Goal: Information Seeking & Learning: Find specific fact

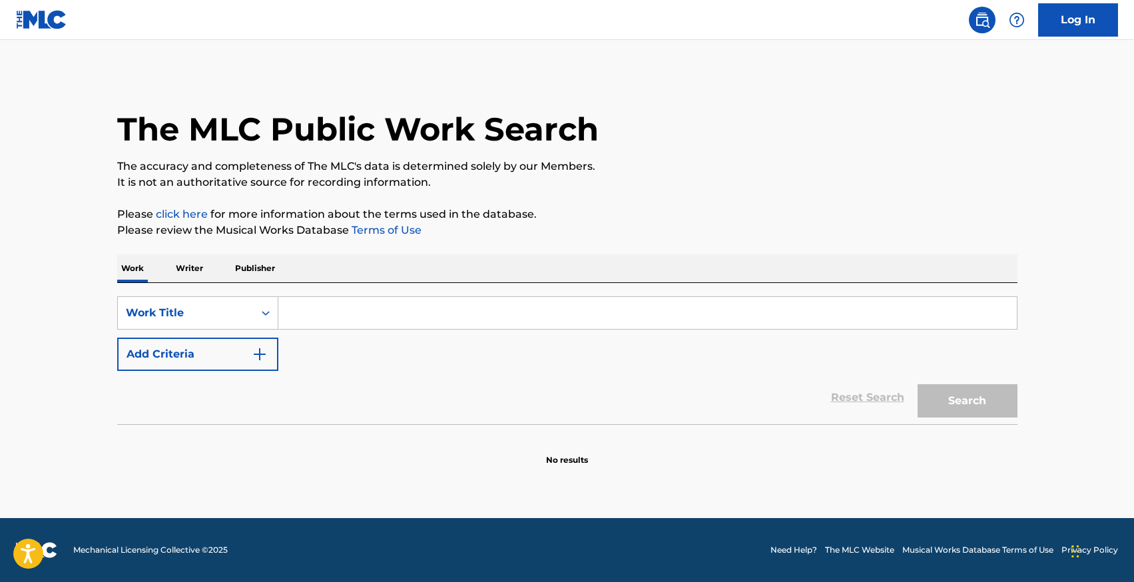
click at [202, 266] on p "Writer" at bounding box center [189, 268] width 35 height 28
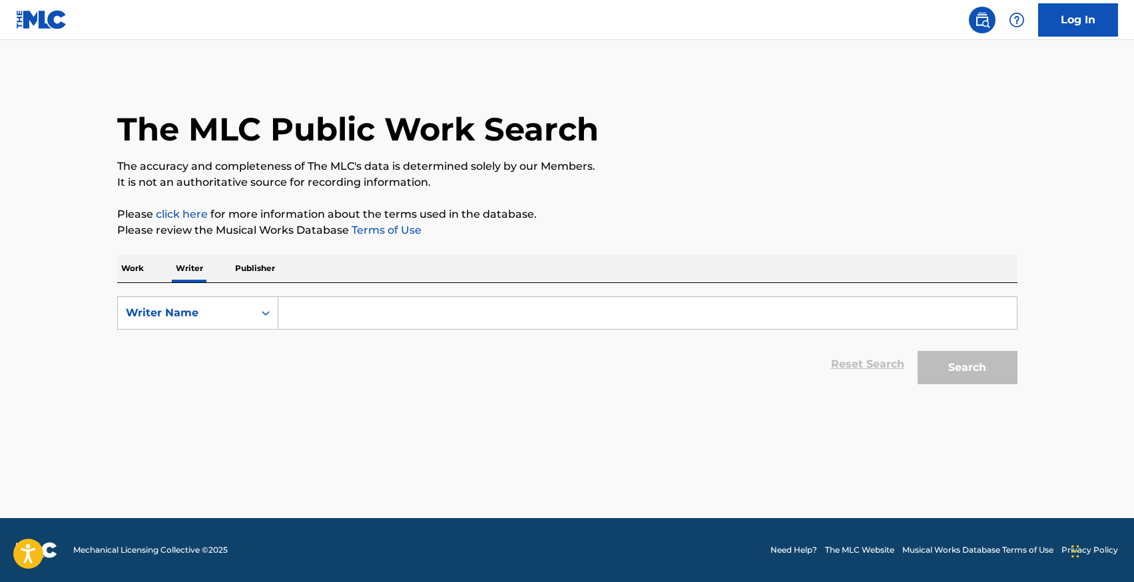
click at [337, 304] on input "Search Form" at bounding box center [647, 313] width 738 height 32
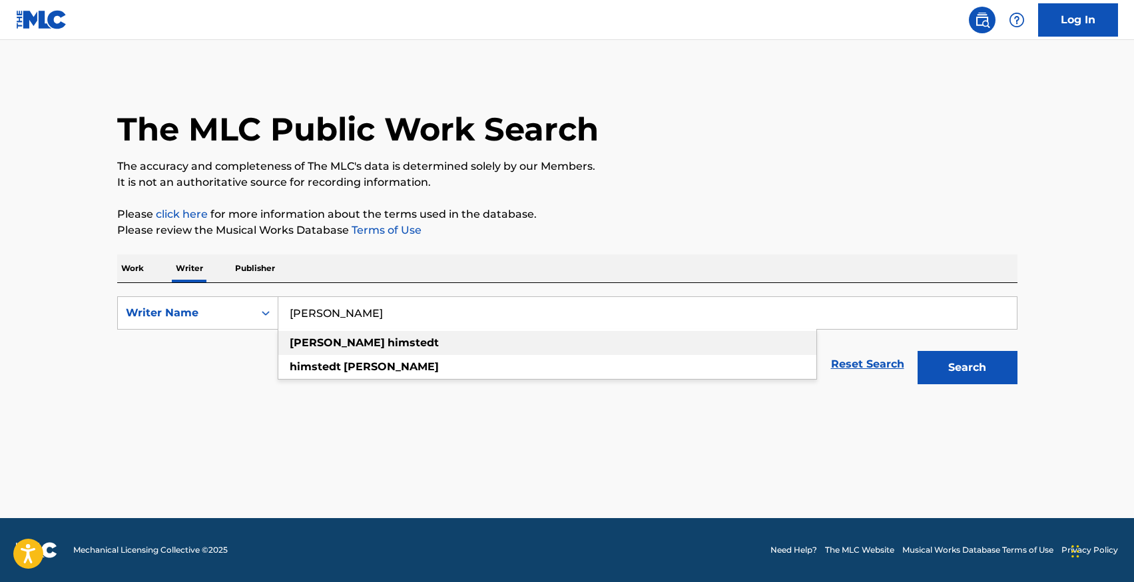
type input "[PERSON_NAME]"
click at [385, 347] on span "Search Form" at bounding box center [386, 342] width 3 height 13
click at [917, 351] on button "Search" at bounding box center [967, 367] width 100 height 33
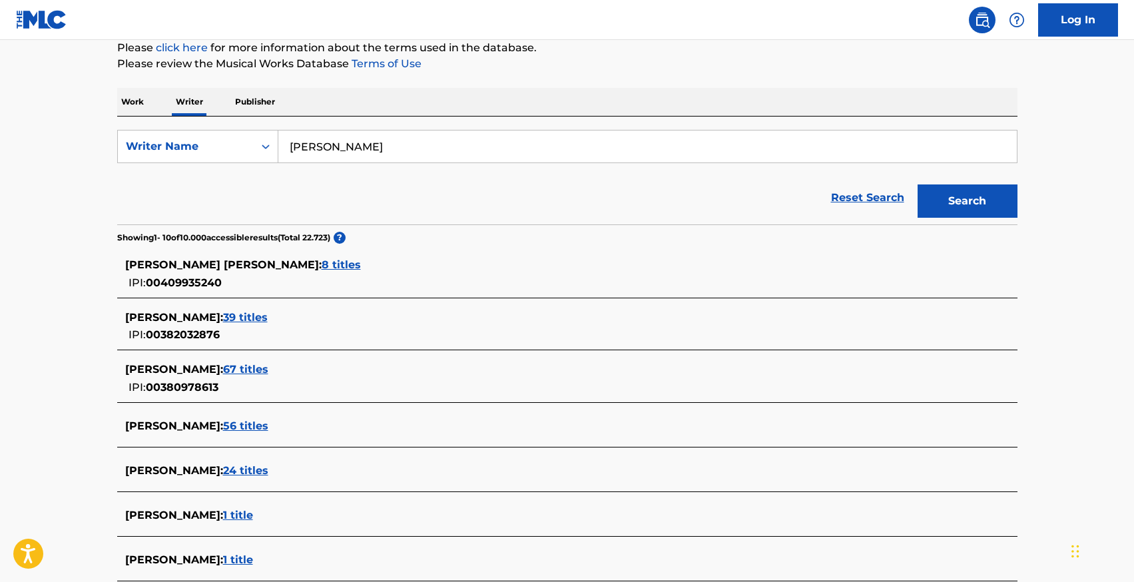
scroll to position [168, 0]
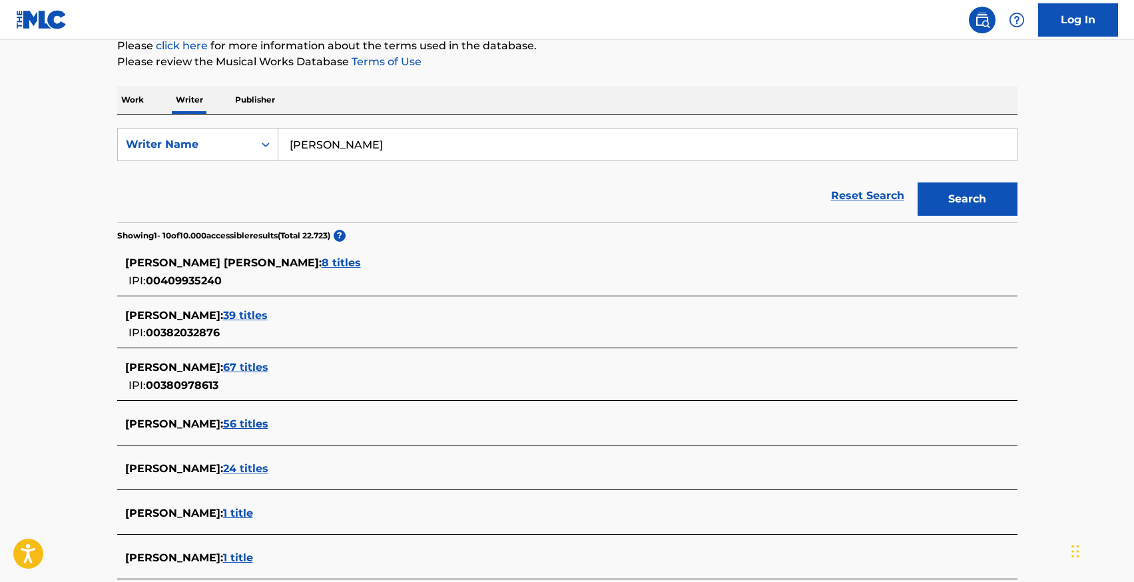
click at [268, 373] on span "67 titles" at bounding box center [245, 367] width 45 height 13
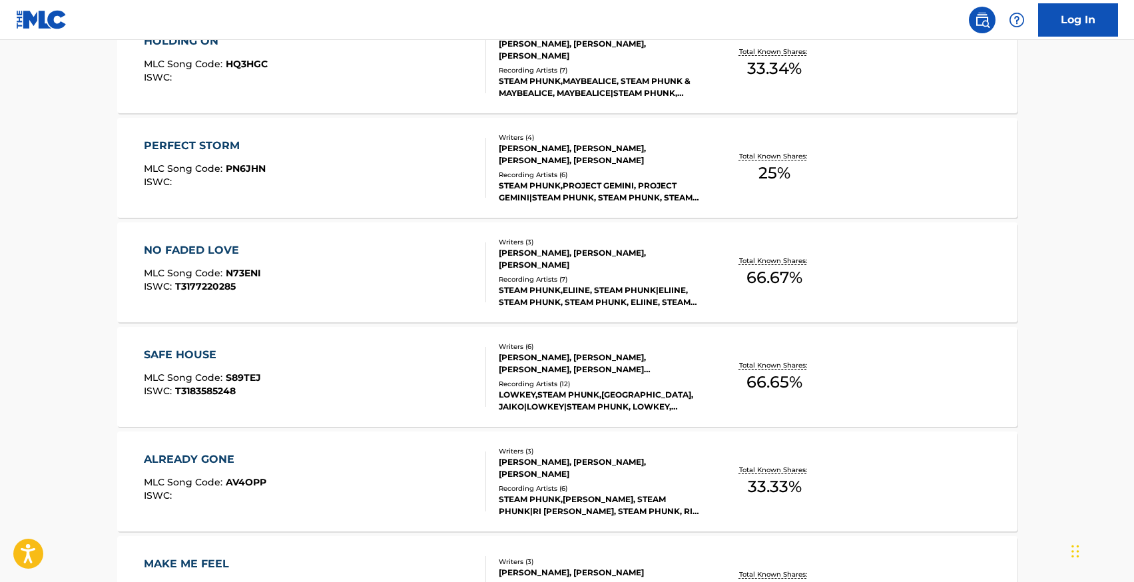
scroll to position [449, 0]
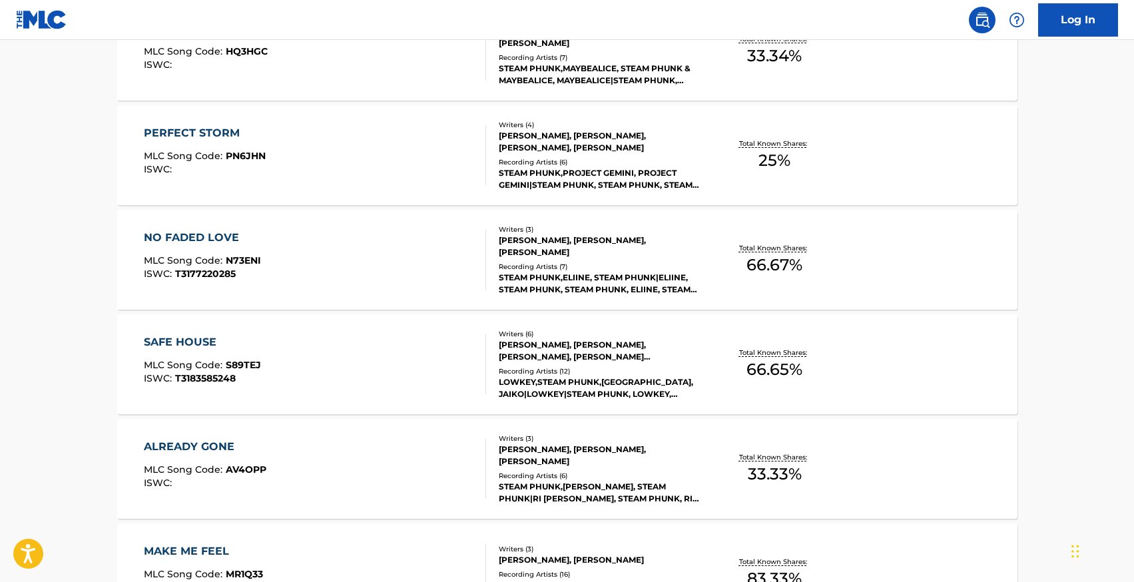
click at [176, 338] on div "SAFE HOUSE" at bounding box center [202, 342] width 117 height 16
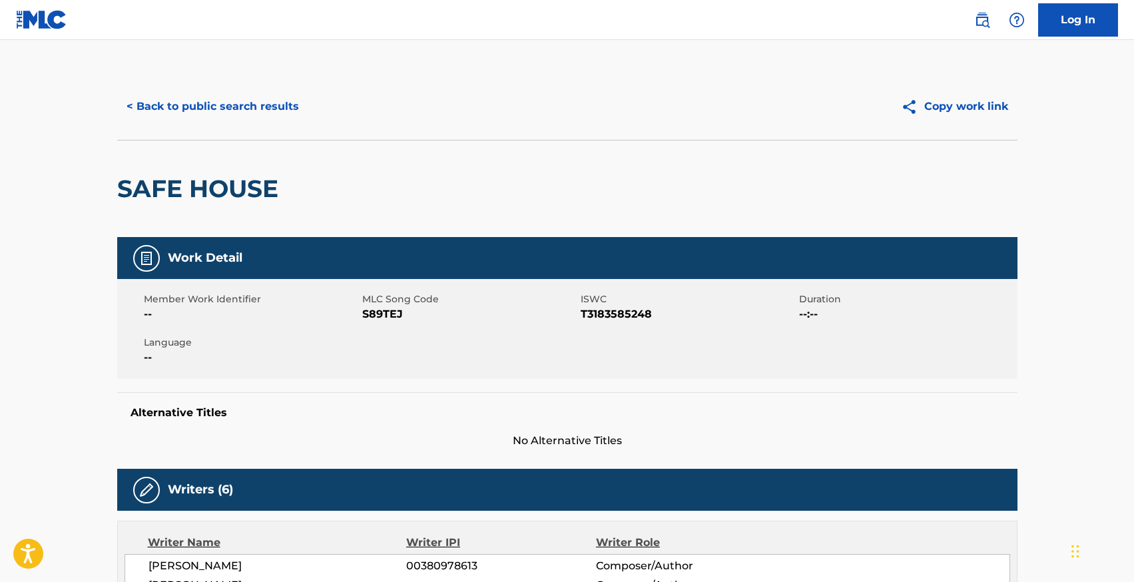
click at [188, 105] on button "< Back to public search results" at bounding box center [212, 106] width 191 height 33
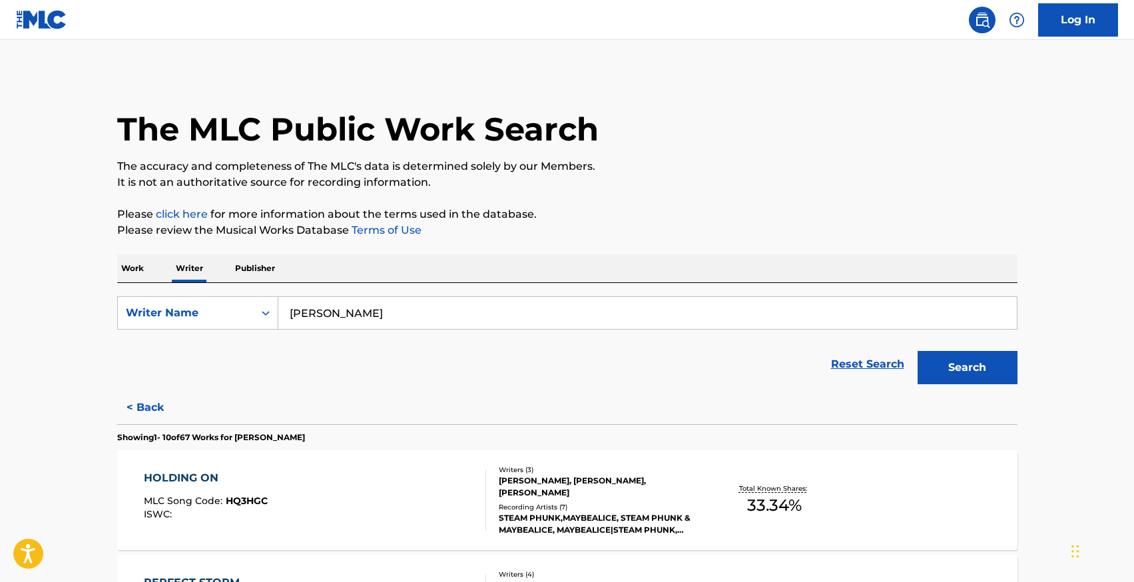
scroll to position [1048, 0]
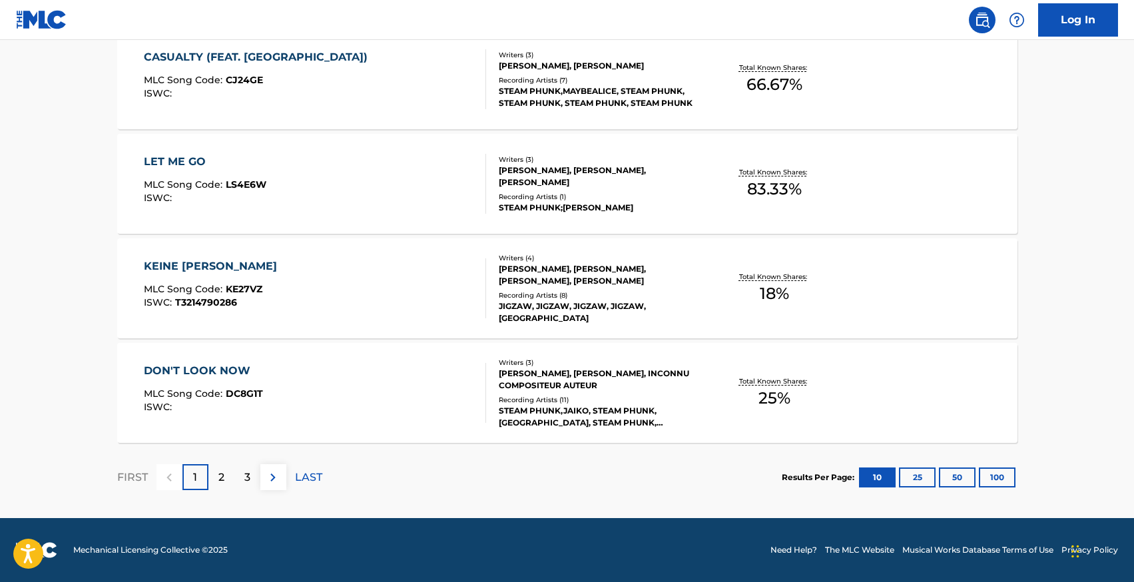
click at [950, 475] on button "50" at bounding box center [957, 477] width 37 height 20
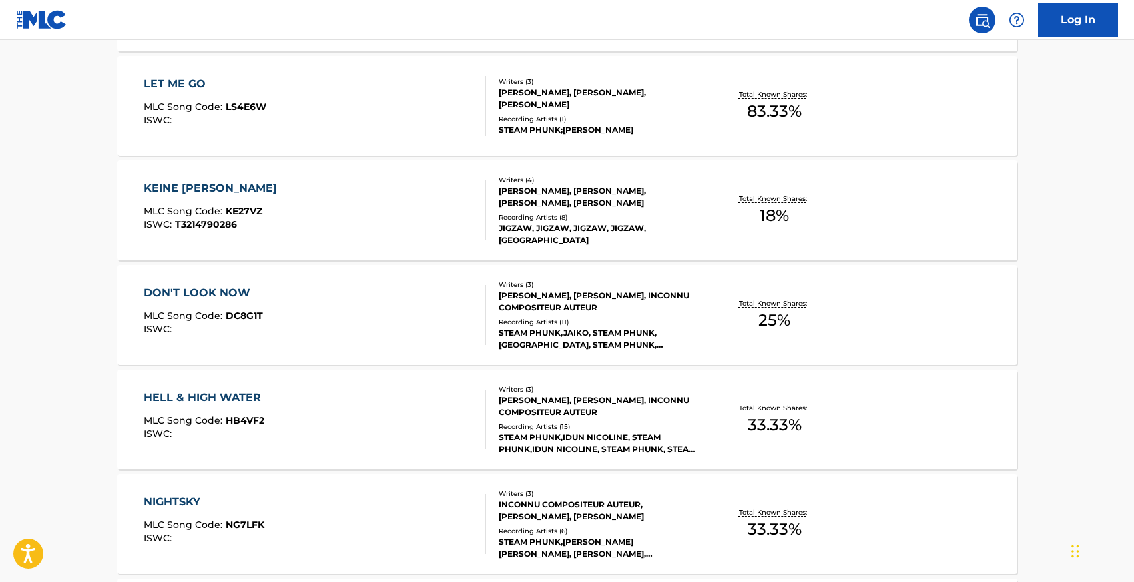
scroll to position [1260, 0]
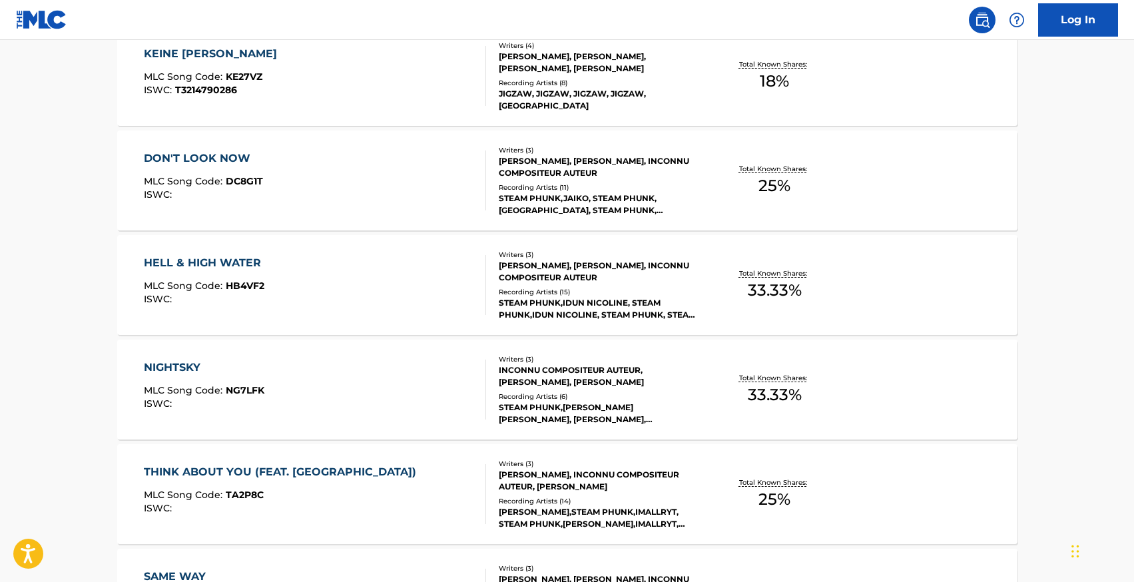
click at [152, 363] on div "NIGHTSKY" at bounding box center [204, 367] width 120 height 16
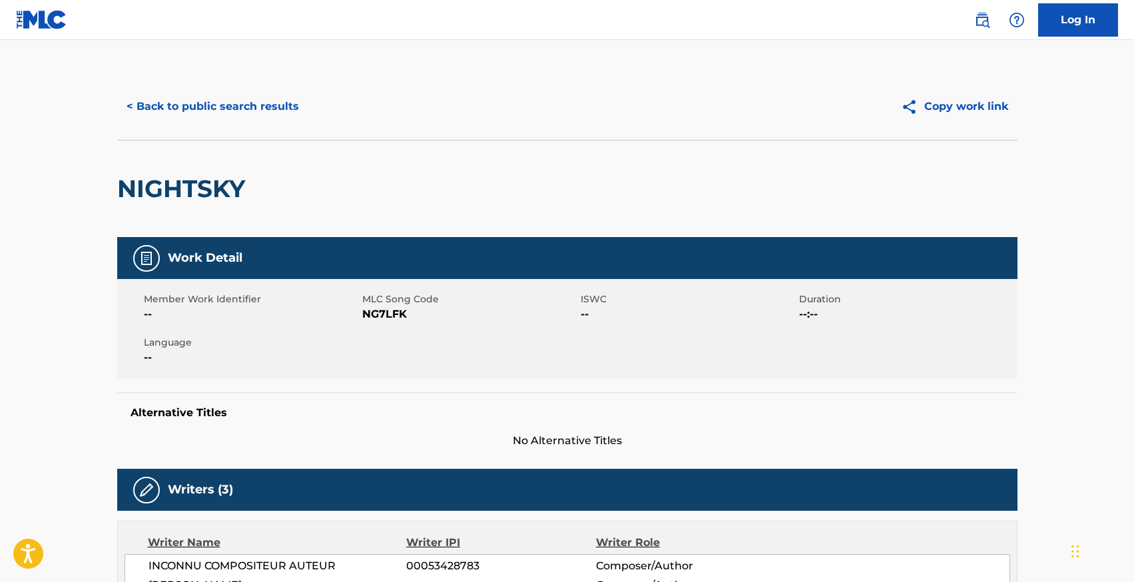
click at [197, 107] on button "< Back to public search results" at bounding box center [212, 106] width 191 height 33
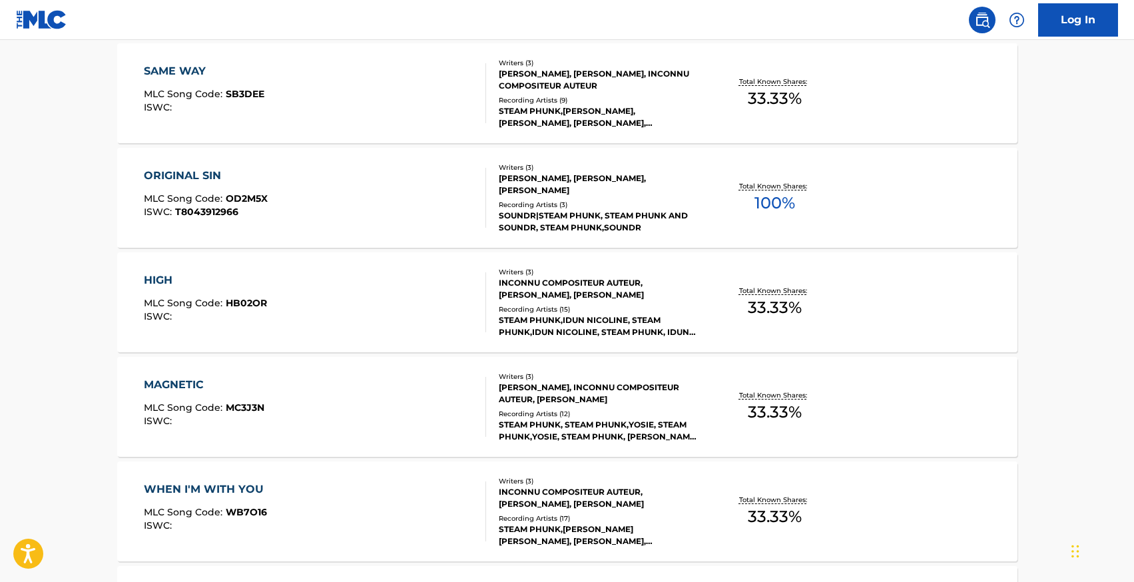
scroll to position [1765, 0]
click at [168, 388] on div "MAGNETIC" at bounding box center [204, 385] width 120 height 16
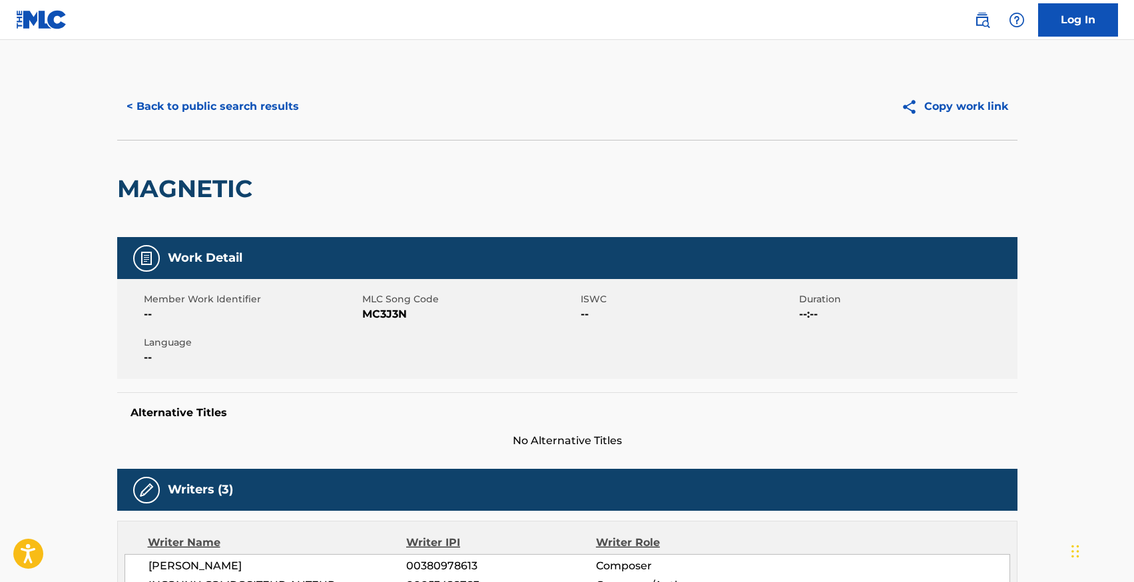
click at [172, 114] on button "< Back to public search results" at bounding box center [212, 106] width 191 height 33
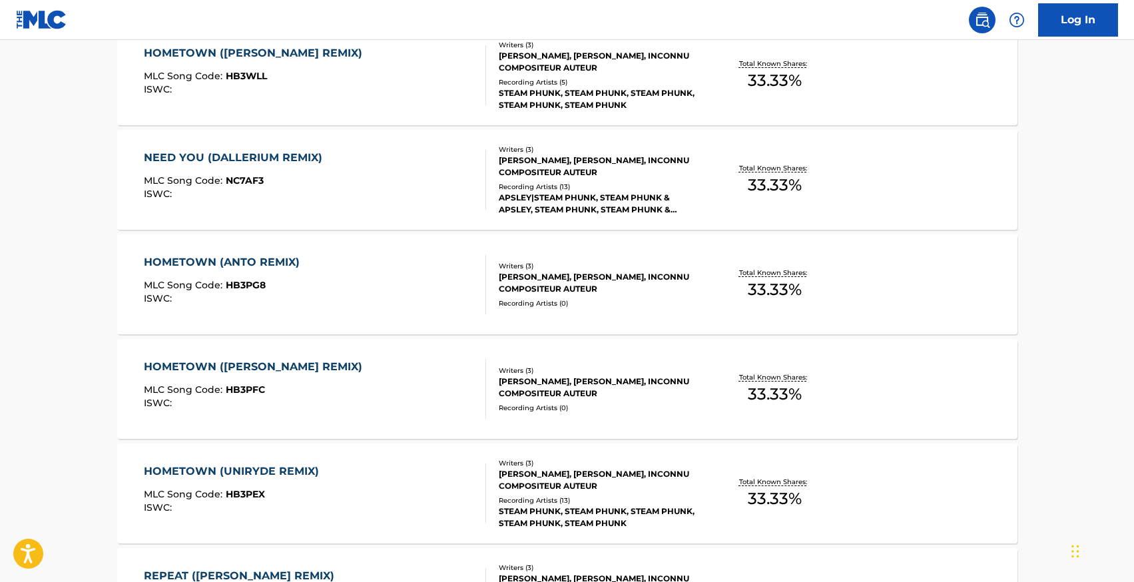
scroll to position [3198, 0]
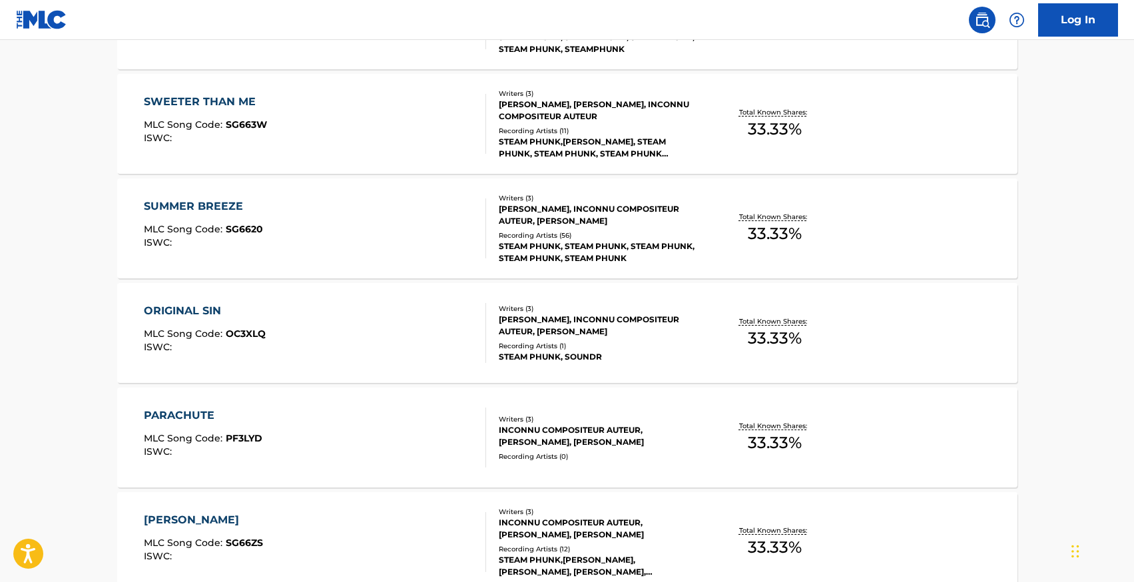
click at [174, 511] on div "[PERSON_NAME] MLC Song Code : SG66ZS ISWC : Writers ( 3 ) INCONNU COMPOSITEUR A…" at bounding box center [567, 542] width 900 height 100
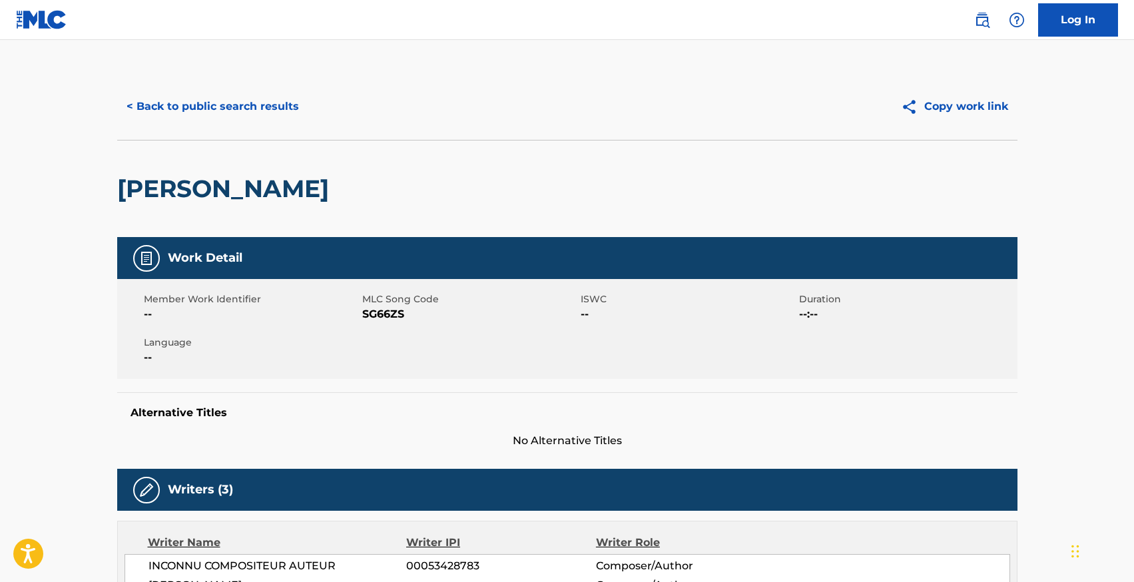
click at [172, 101] on button "< Back to public search results" at bounding box center [212, 106] width 191 height 33
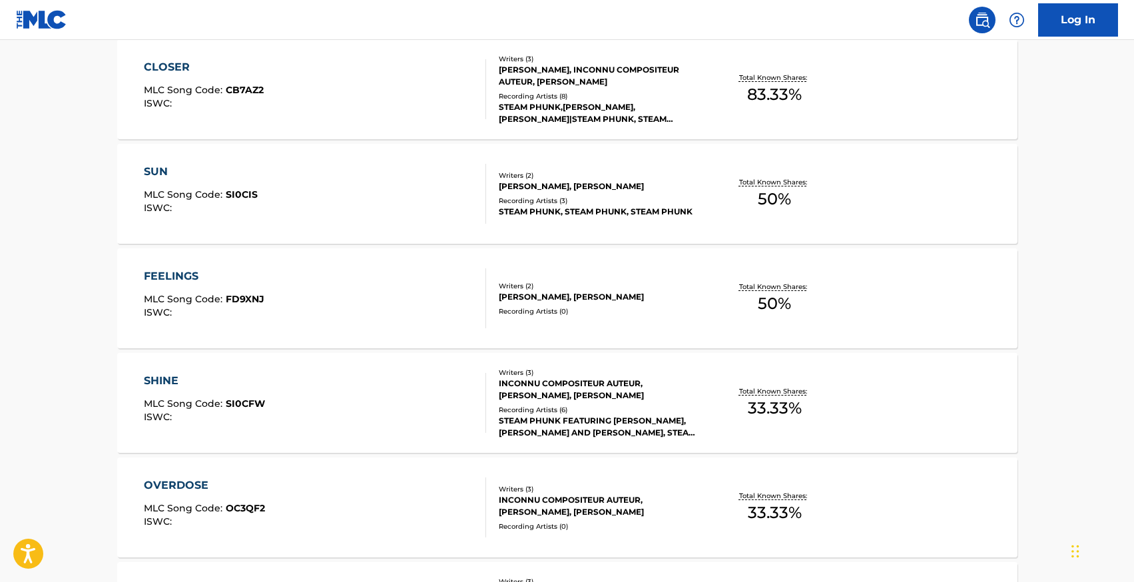
scroll to position [4071, 0]
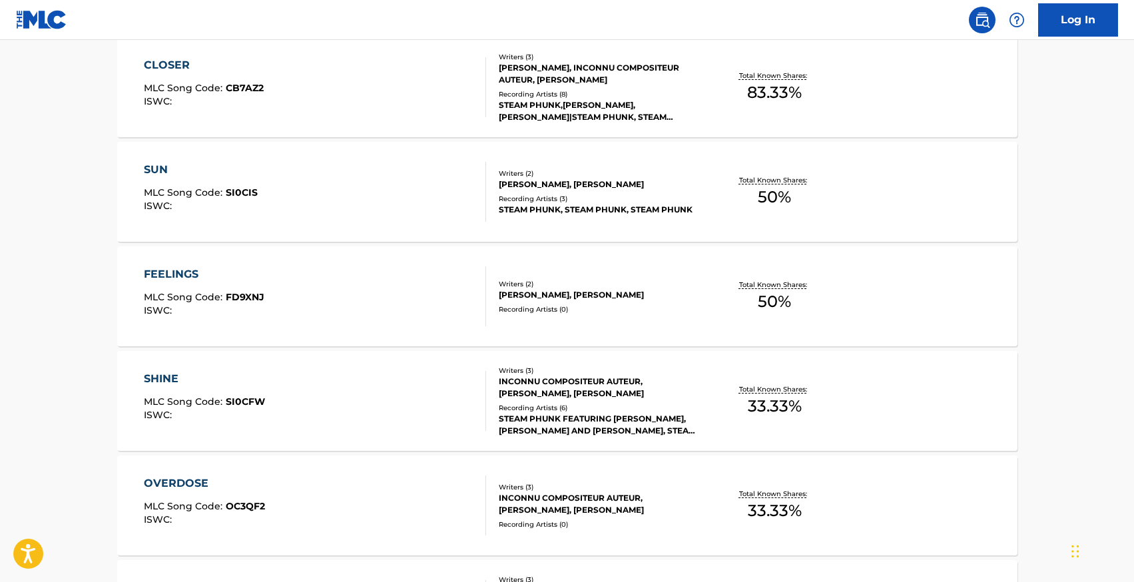
click at [174, 262] on div "FEELINGS MLC Song Code : FD9XNJ ISWC : Writers ( 2 ) [PERSON_NAME], [PERSON_NAM…" at bounding box center [567, 296] width 900 height 100
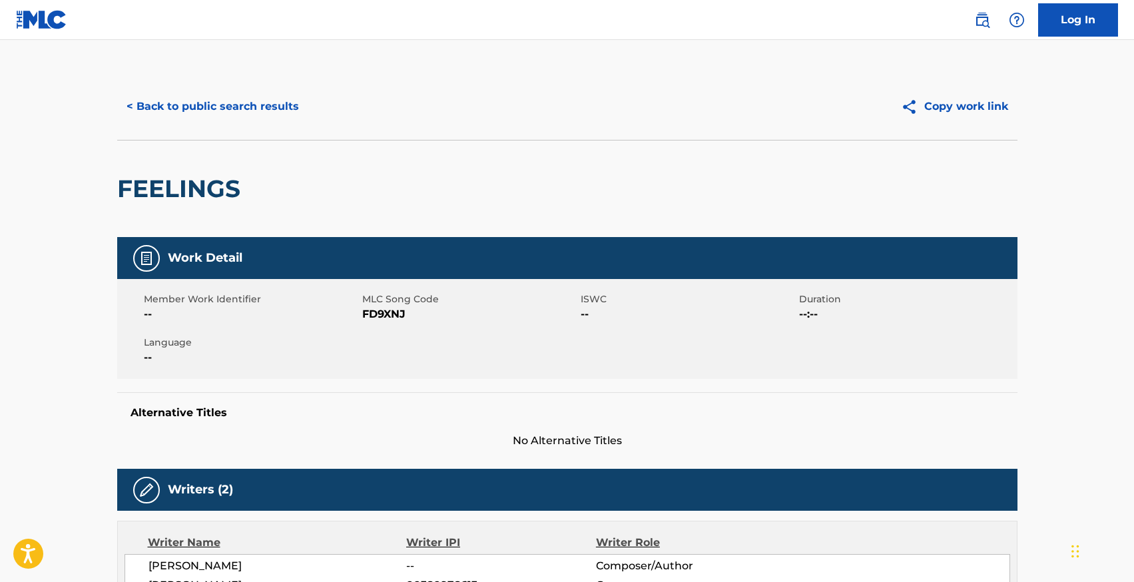
click at [187, 104] on button "< Back to public search results" at bounding box center [212, 106] width 191 height 33
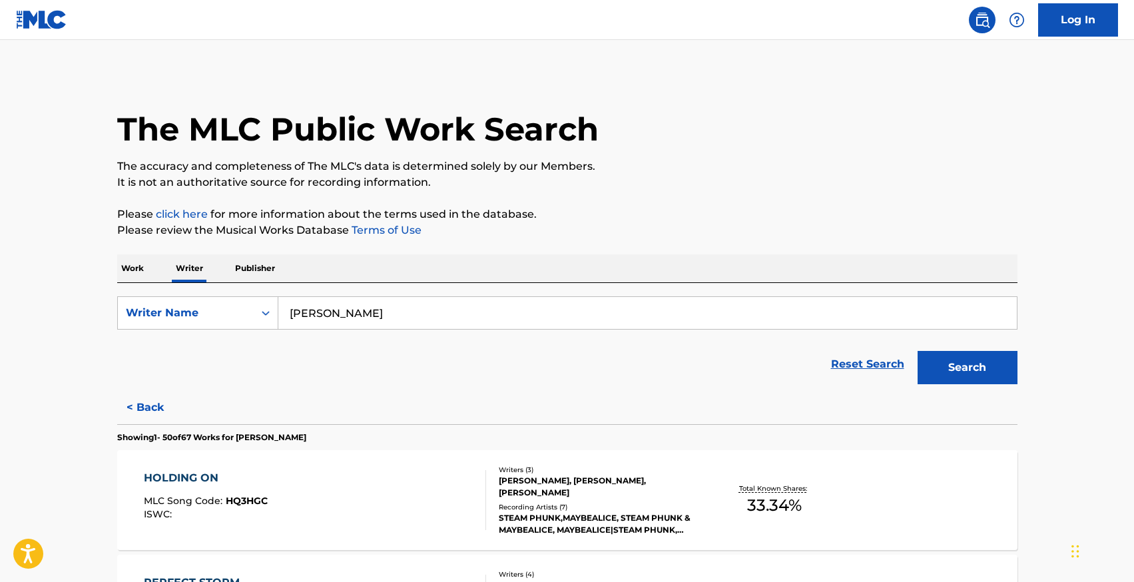
click at [387, 314] on input "[PERSON_NAME]" at bounding box center [647, 313] width 738 height 32
click at [387, 314] on input "j" at bounding box center [647, 313] width 738 height 32
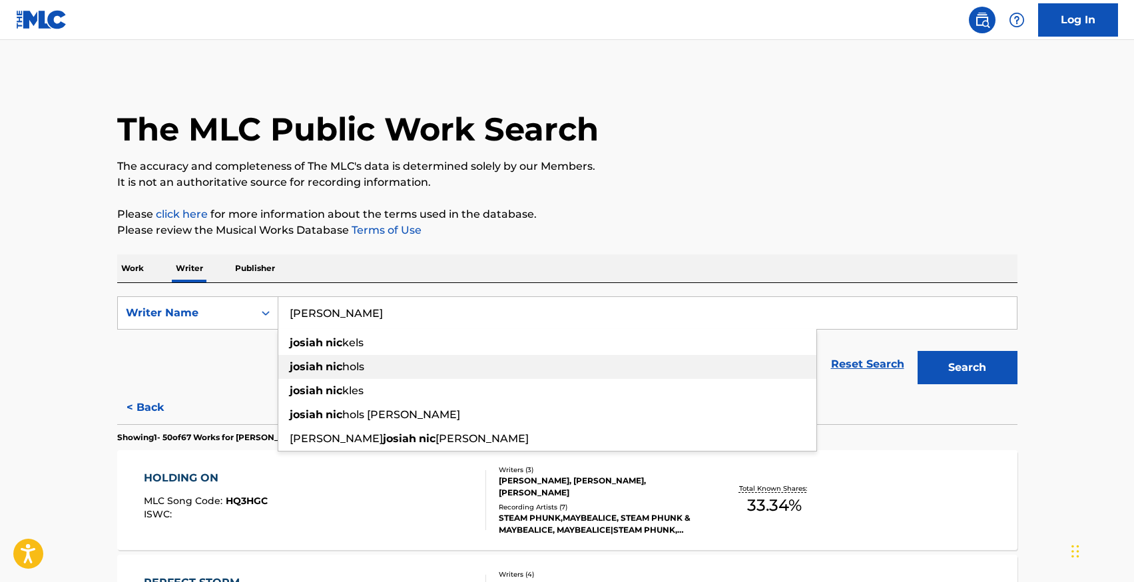
click at [357, 365] on span "hols" at bounding box center [353, 366] width 22 height 13
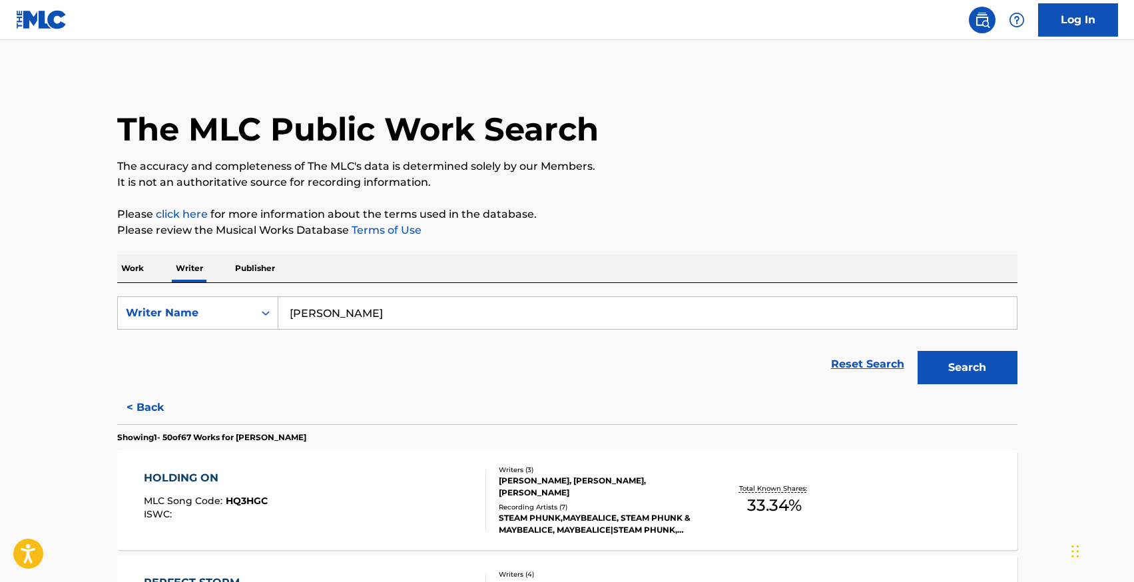
click at [917, 351] on button "Search" at bounding box center [967, 367] width 100 height 33
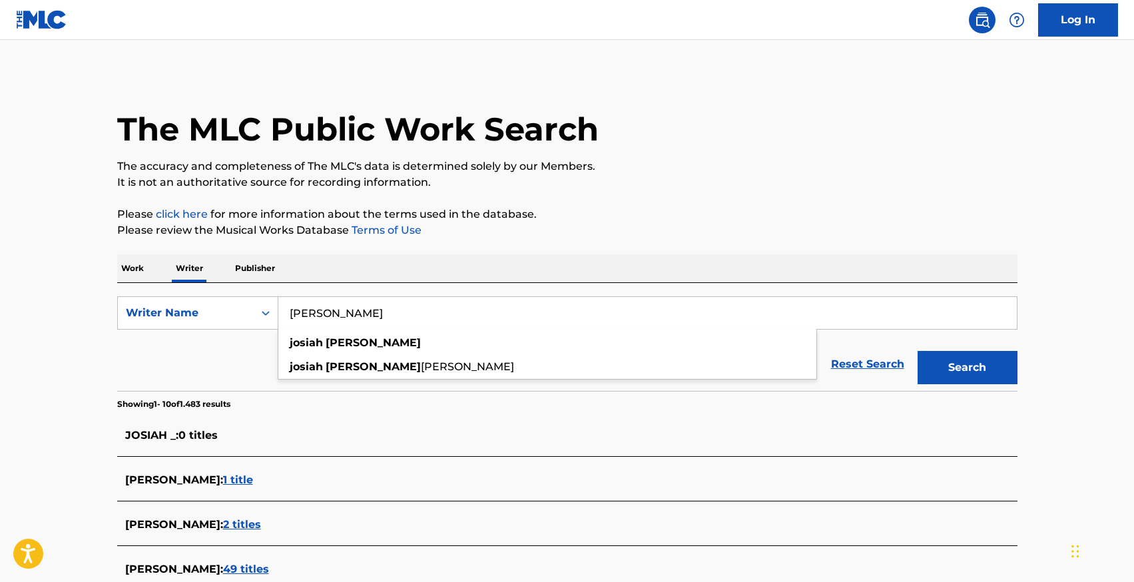
click at [324, 312] on input "[PERSON_NAME]" at bounding box center [647, 313] width 738 height 32
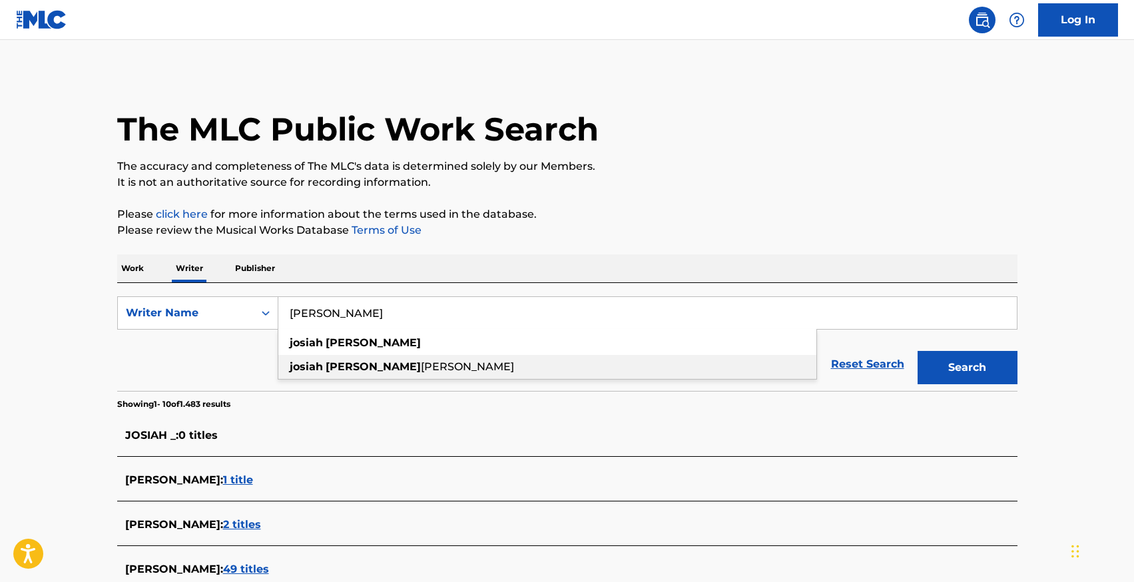
click at [347, 373] on div "[PERSON_NAME]" at bounding box center [547, 367] width 538 height 24
type input "[PERSON_NAME]"
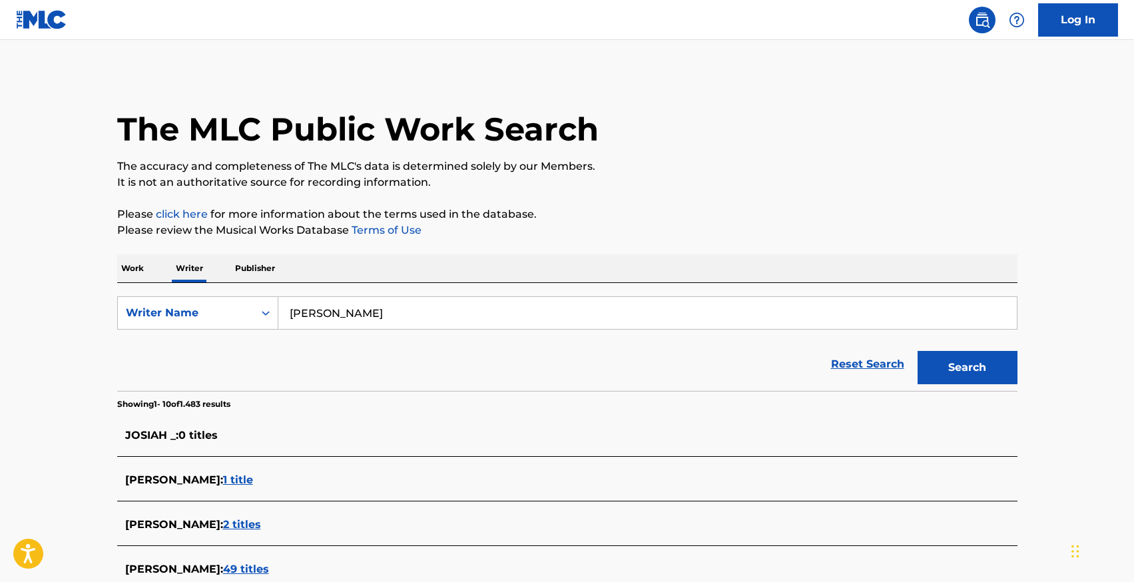
click at [975, 375] on button "Search" at bounding box center [967, 367] width 100 height 33
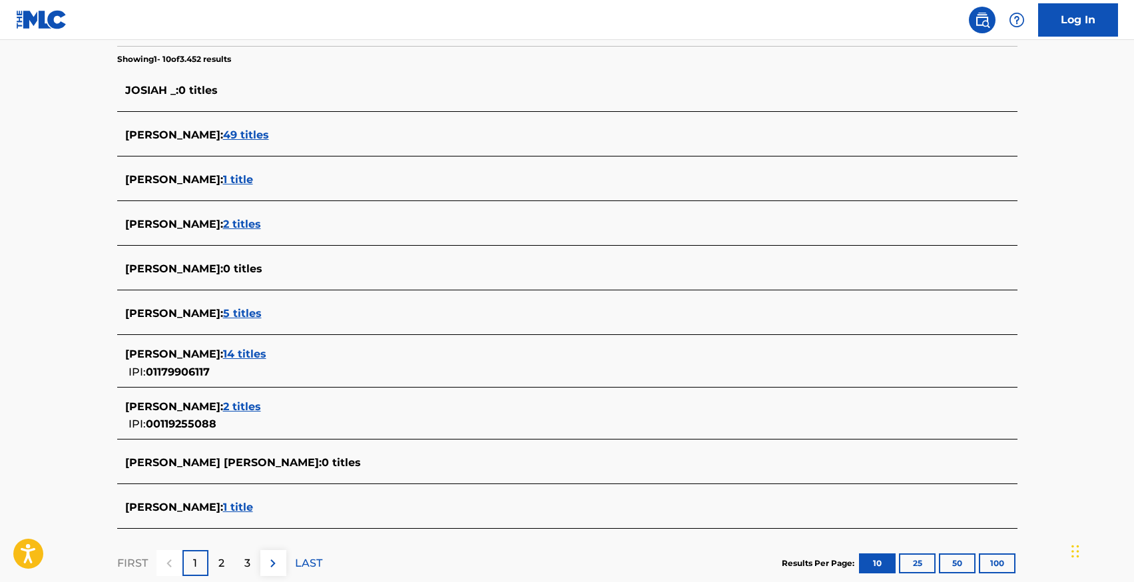
scroll to position [346, 0]
click at [266, 349] on span "14 titles" at bounding box center [244, 352] width 43 height 13
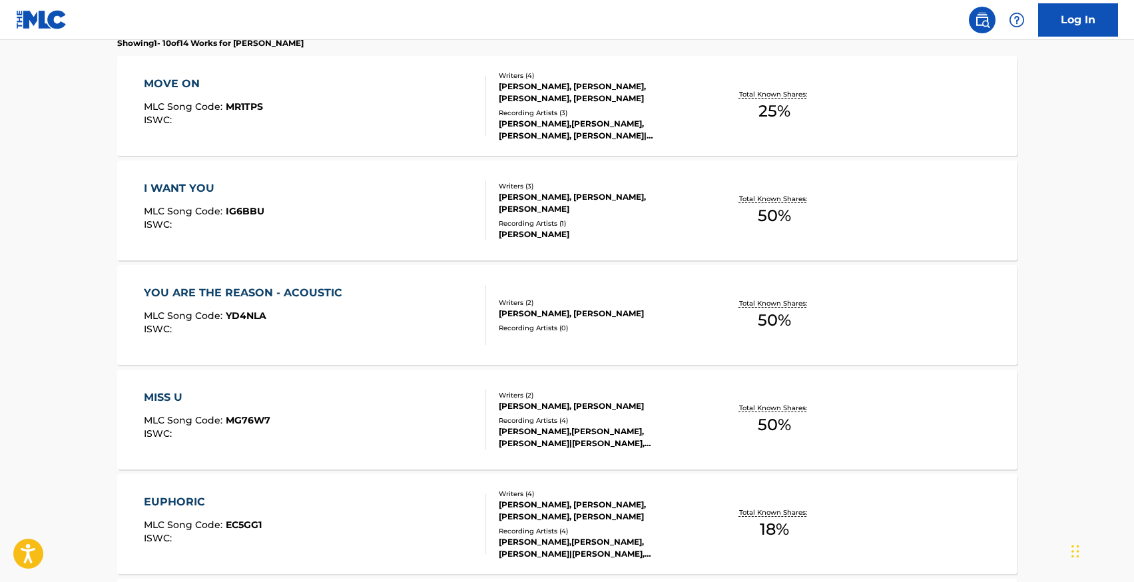
scroll to position [408, 0]
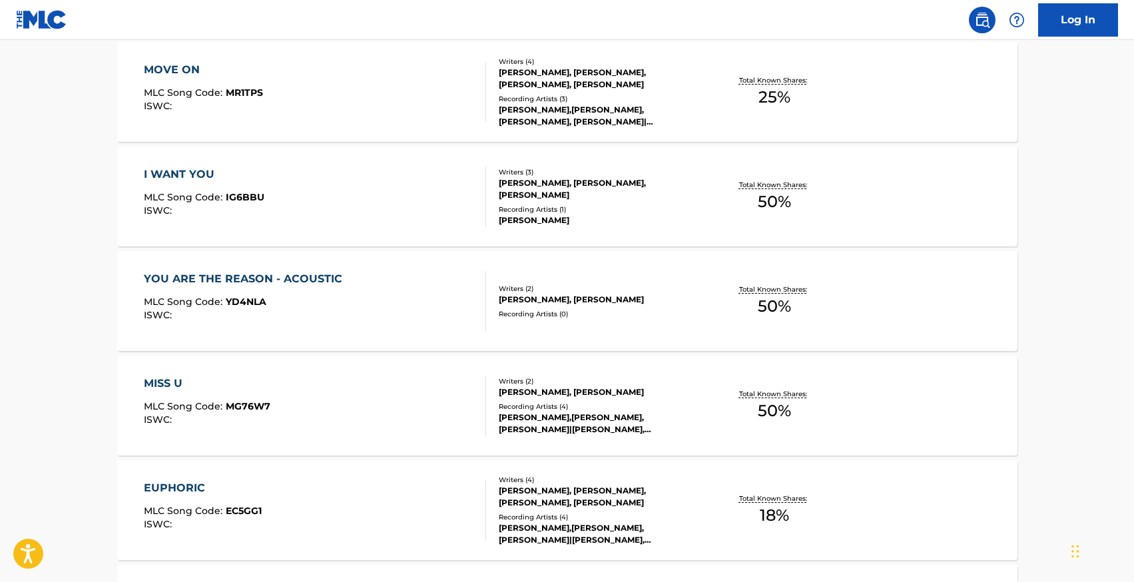
click at [178, 375] on div "MISS U" at bounding box center [207, 383] width 126 height 16
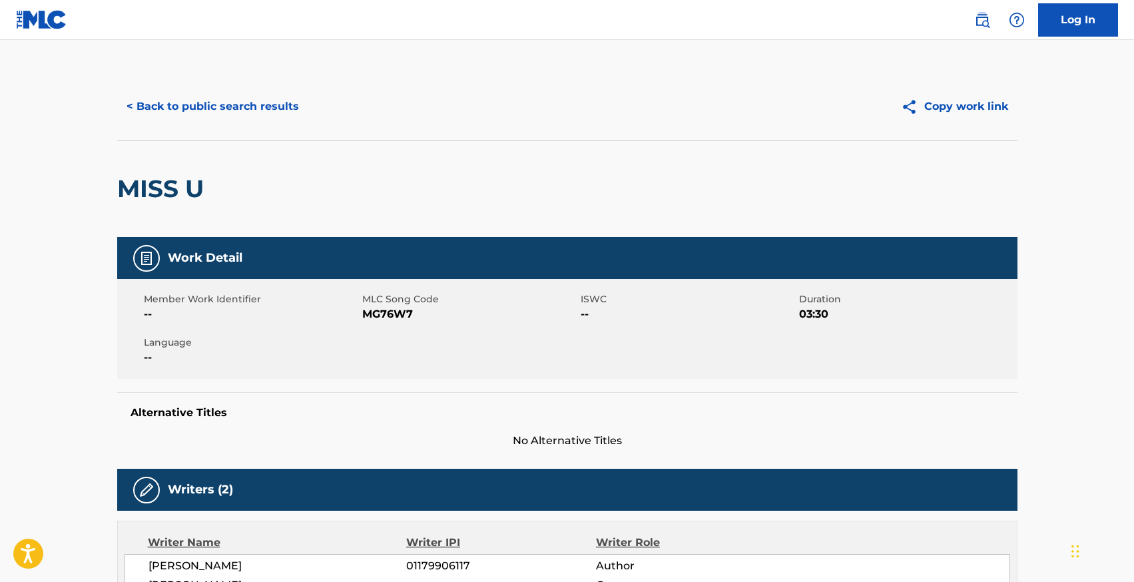
click at [176, 107] on button "< Back to public search results" at bounding box center [212, 106] width 191 height 33
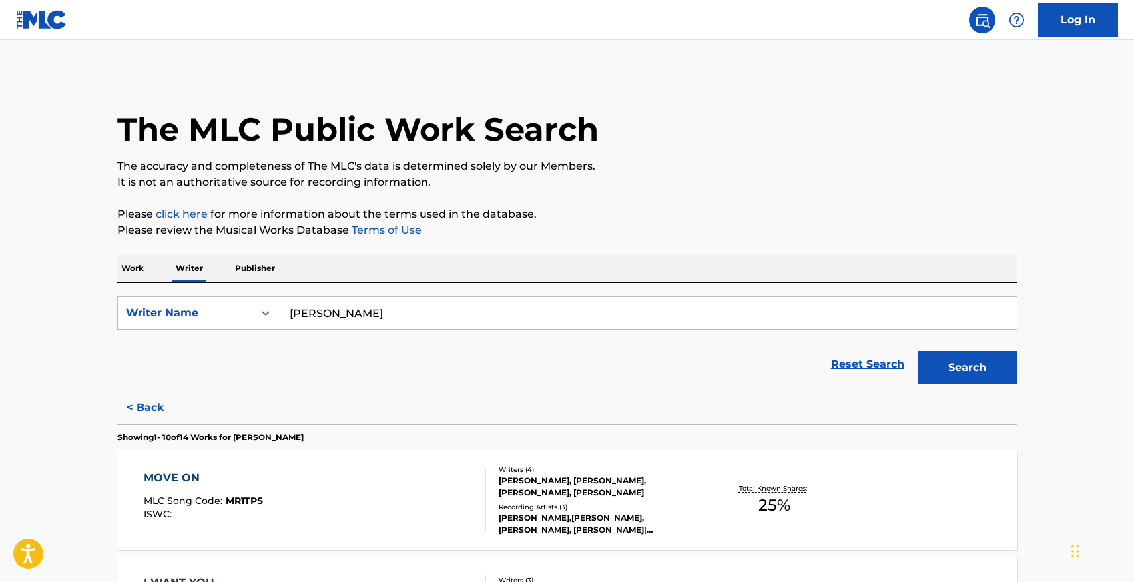
scroll to position [1048, 0]
